Goal: Task Accomplishment & Management: Use online tool/utility

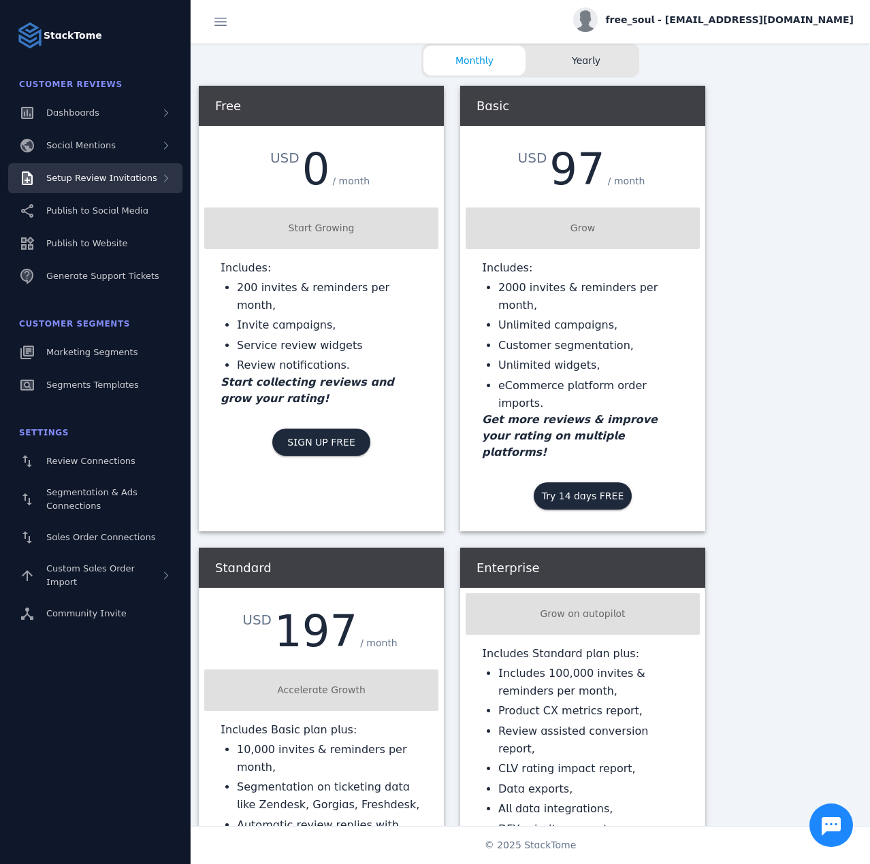
click at [141, 178] on span "Setup Review Invitations" at bounding box center [101, 178] width 111 height 10
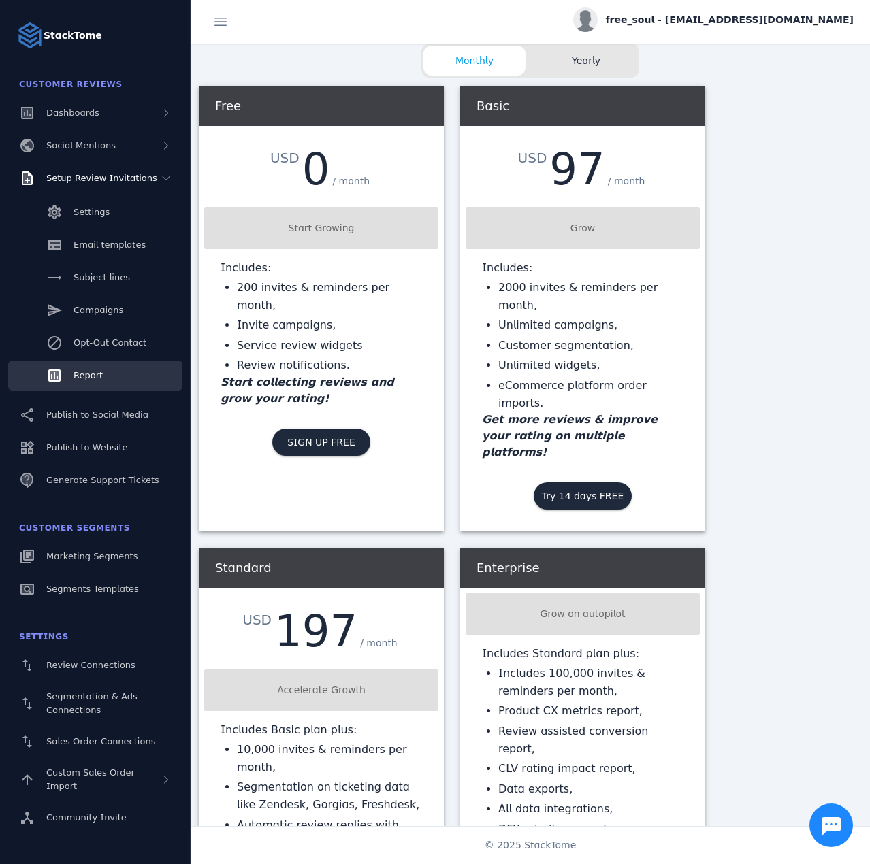
click at [105, 373] on link "Report" at bounding box center [95, 376] width 174 height 30
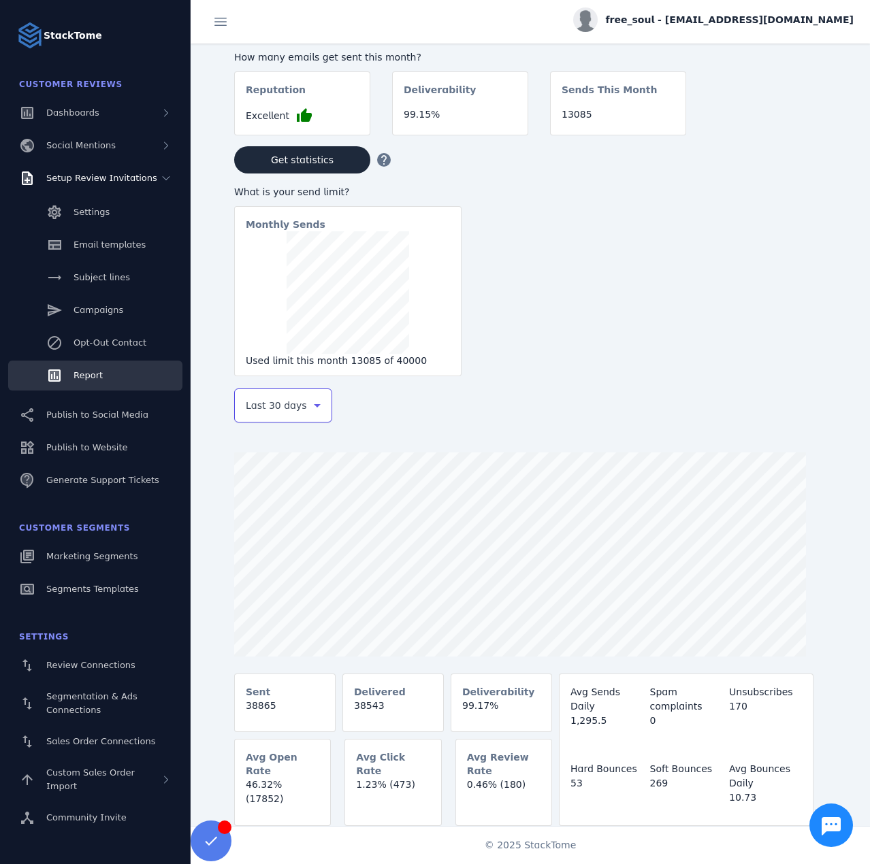
click at [286, 410] on span "Last 30 days" at bounding box center [276, 406] width 61 height 16
click at [285, 511] on span "Last 7 days" at bounding box center [272, 513] width 55 height 16
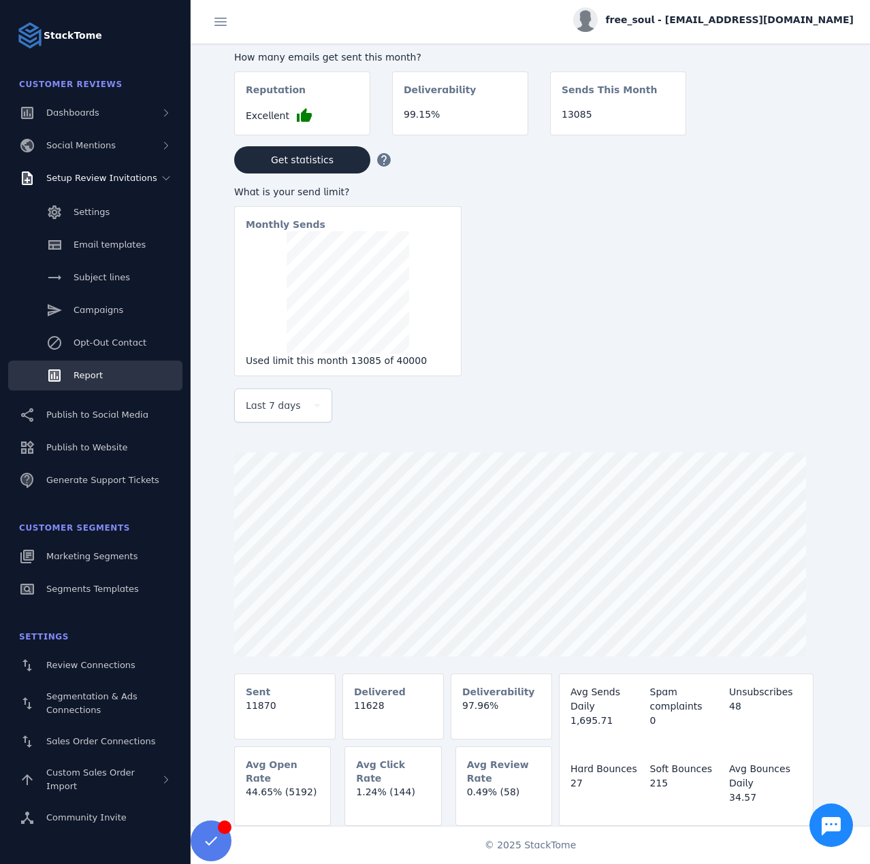
drag, startPoint x: 745, startPoint y: 18, endPoint x: 753, endPoint y: 24, distance: 9.3
click at [745, 18] on span "free_soul - [EMAIL_ADDRESS][DOMAIN_NAME]" at bounding box center [730, 20] width 248 height 14
click at [802, 120] on button "Sign out" at bounding box center [805, 131] width 98 height 33
